Goal: Check status

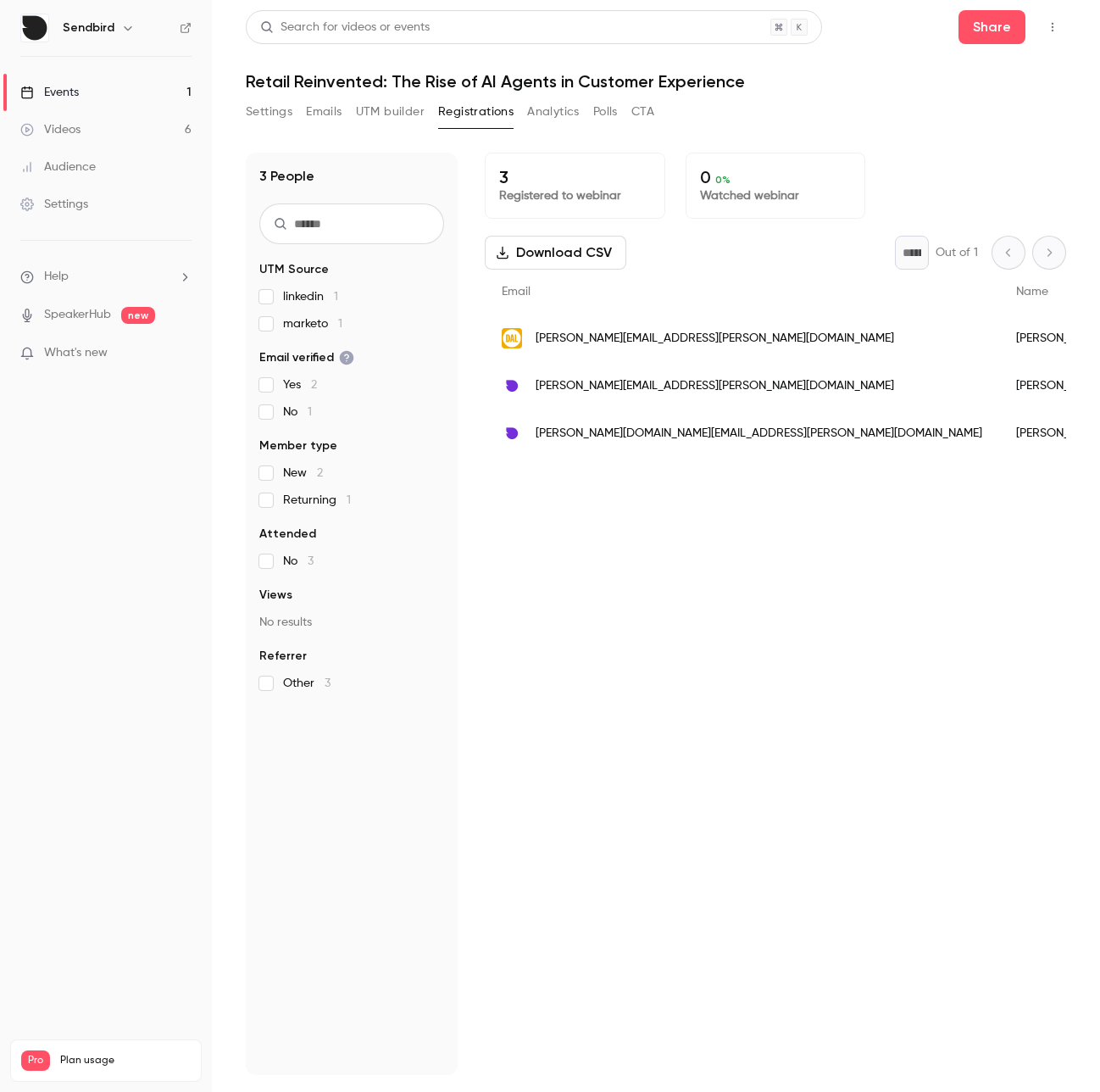
click at [683, 759] on div "3 Registered to webinar 0 0 % Watched webinar Download CSV * Out of 1 Email Nam…" at bounding box center [775, 614] width 581 height 922
